Goal: Task Accomplishment & Management: Manage account settings

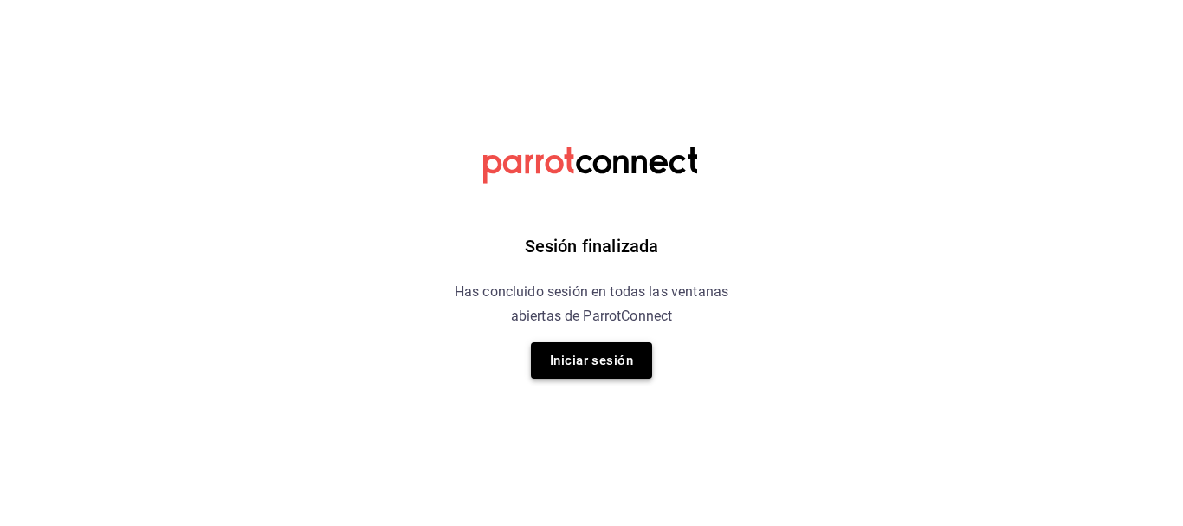
click at [584, 364] on button "Iniciar sesión" at bounding box center [591, 360] width 121 height 36
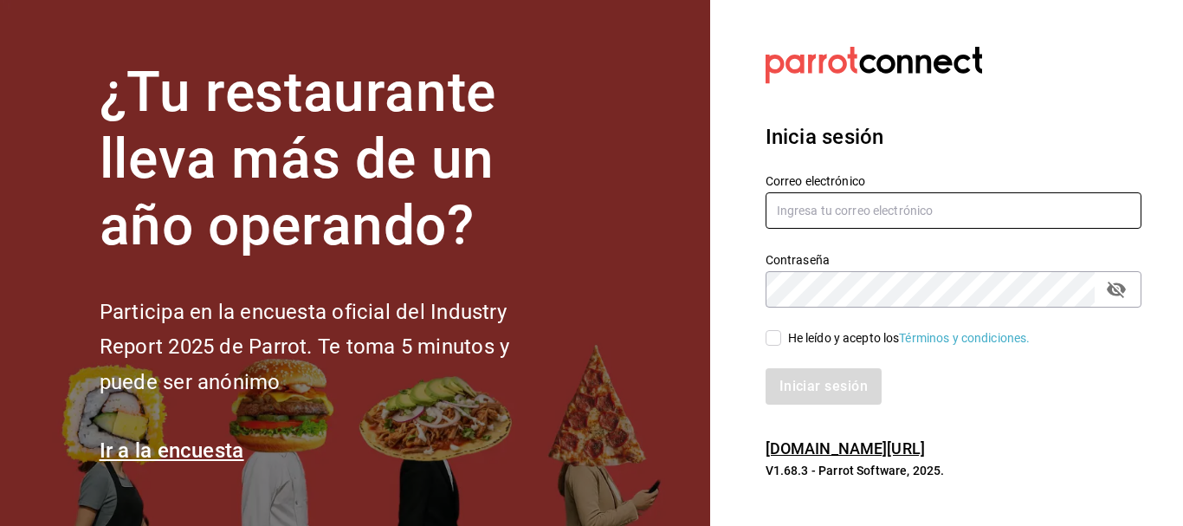
click at [835, 218] on input "text" at bounding box center [953, 210] width 376 height 36
type input "[EMAIL_ADDRESS][DOMAIN_NAME]"
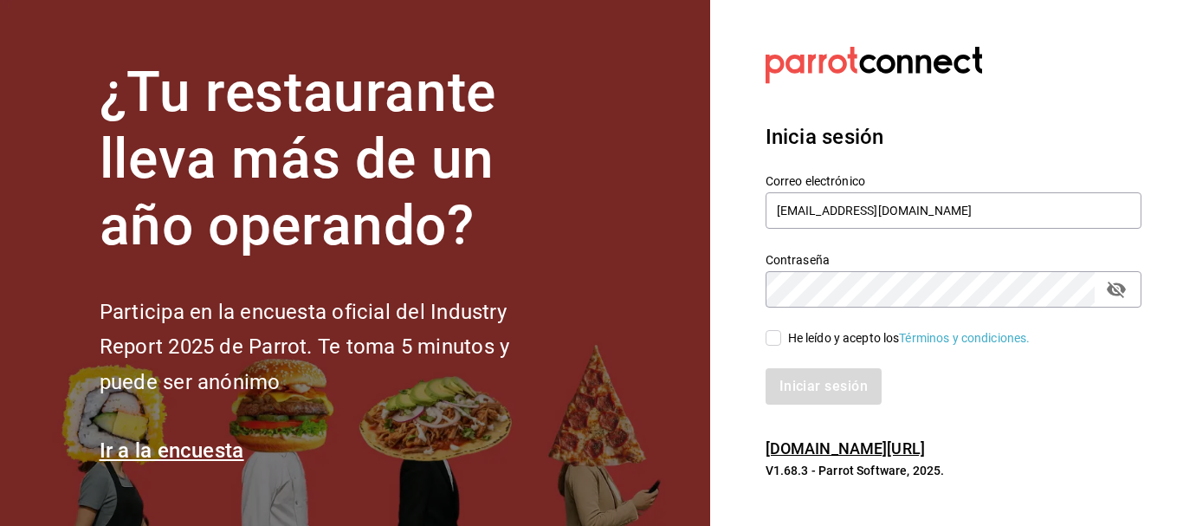
click at [1117, 287] on icon "passwordField" at bounding box center [1116, 289] width 19 height 16
click at [849, 337] on div "He leído y acepto los Términos y condiciones." at bounding box center [909, 338] width 242 height 18
click at [781, 337] on input "He leído y acepto los Términos y condiciones." at bounding box center [773, 338] width 16 height 16
checkbox input "true"
click at [837, 388] on button "Iniciar sesión" at bounding box center [824, 386] width 118 height 36
